Goal: Find specific page/section: Find specific page/section

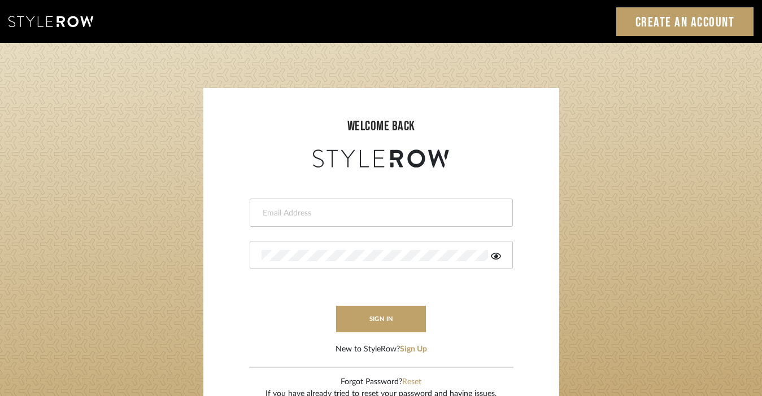
click at [287, 224] on div at bounding box center [381, 213] width 263 height 28
type input "scottfamily13@icloud.com"
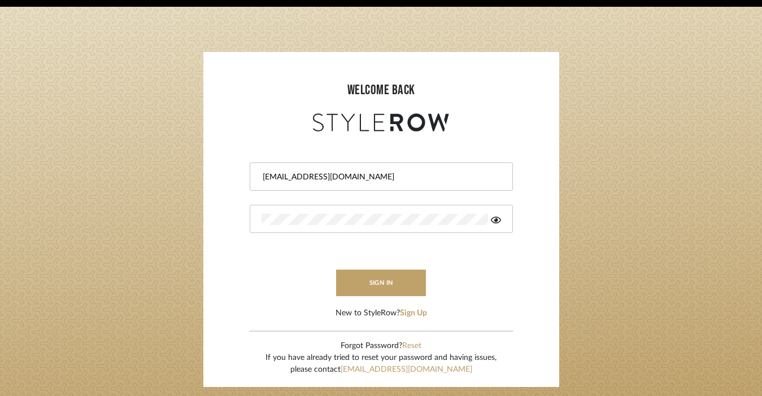
scroll to position [35, 0]
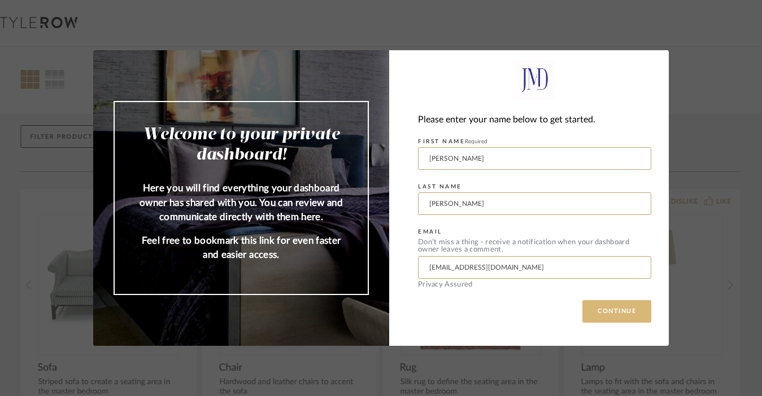
click at [609, 307] on button "CONTINUE" at bounding box center [616, 311] width 69 height 23
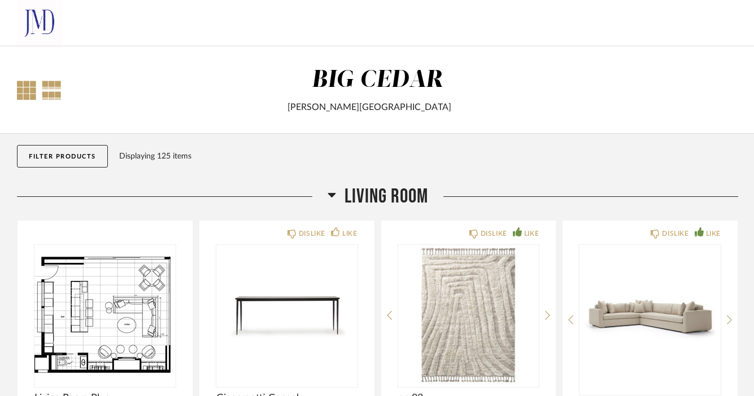
click at [20, 89] on div at bounding box center [26, 90] width 19 height 19
click at [49, 88] on div at bounding box center [52, 90] width 20 height 19
click at [97, 157] on button "Filter Products" at bounding box center [62, 156] width 91 height 23
